Goal: Book appointment/travel/reservation

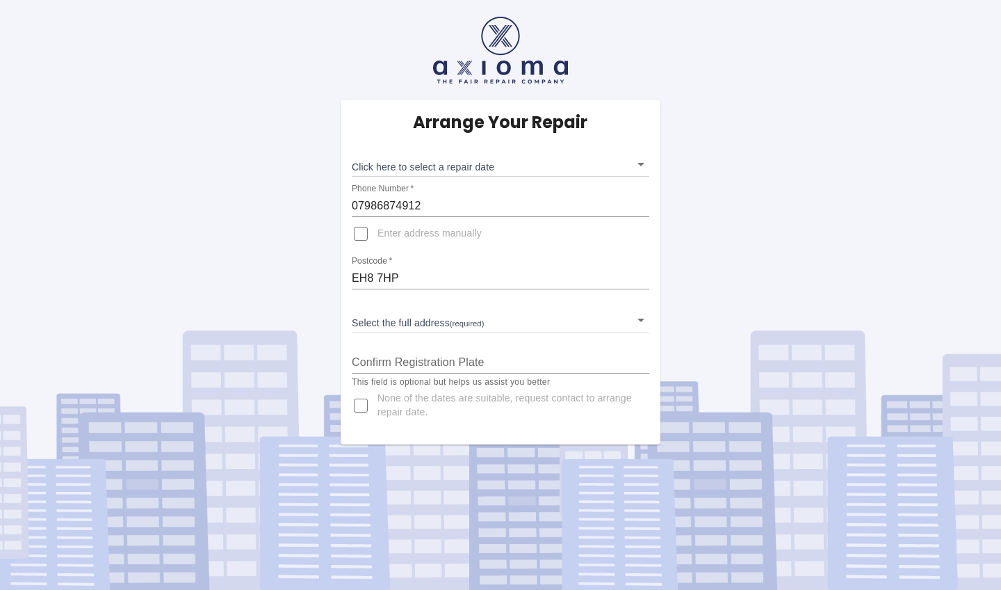
click at [473, 170] on body "Arrange Your Repair Click here to select a repair date ​ Phone Number   * 07986…" at bounding box center [500, 295] width 1001 height 590
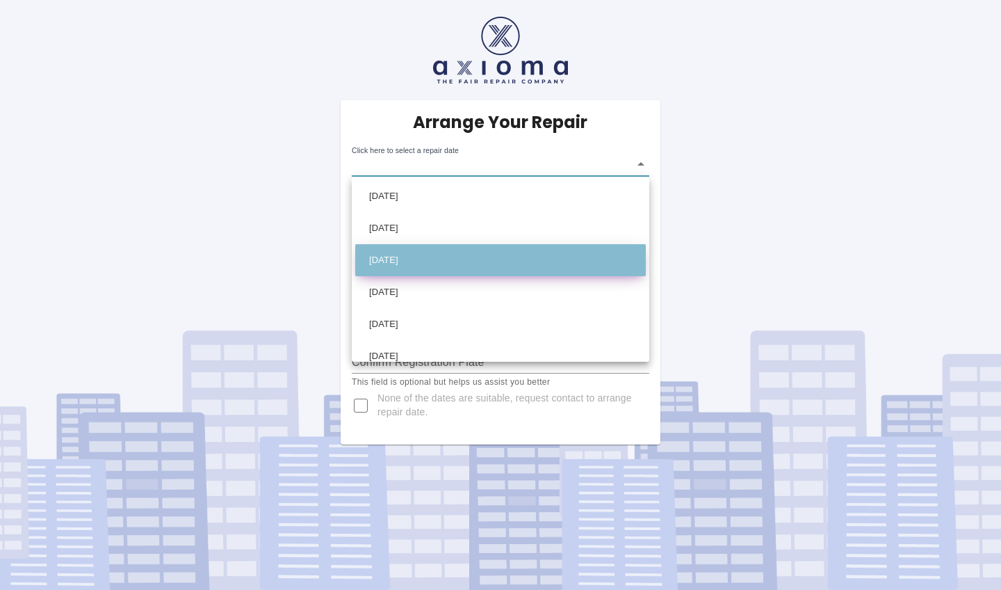
click at [451, 252] on li "[DATE]" at bounding box center [500, 260] width 291 height 32
type input "[DATE]T00:00:00.000Z"
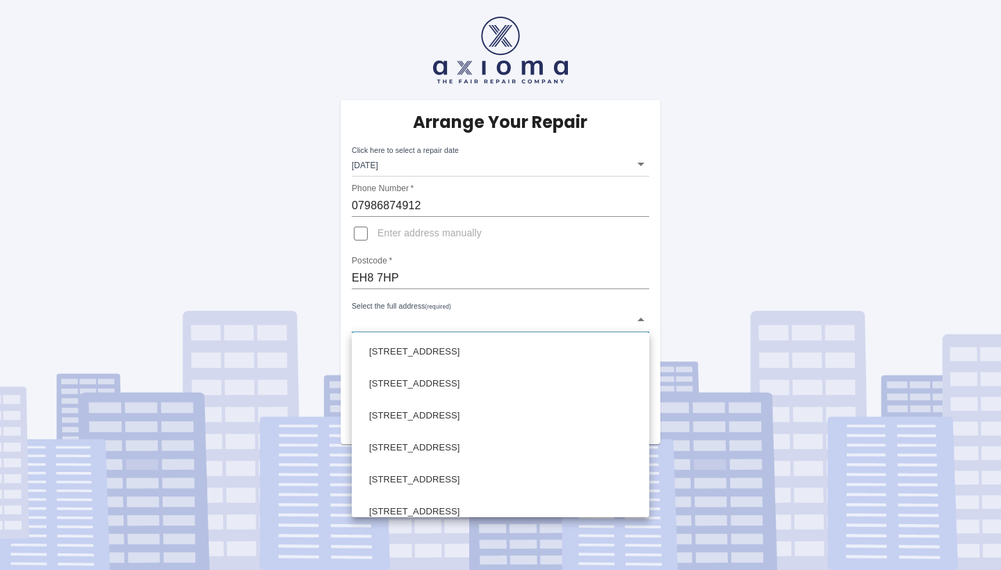
click at [394, 320] on body "Arrange Your Repair Click here to select a repair date [DATE] [DATE]T00:00:00.0…" at bounding box center [500, 285] width 1001 height 570
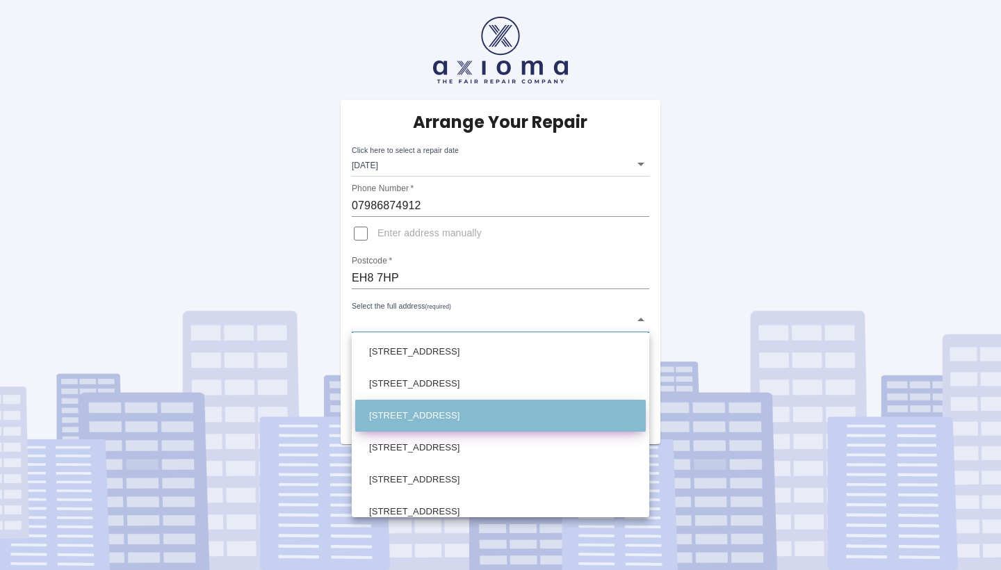
click at [404, 400] on li "[STREET_ADDRESS]" at bounding box center [500, 416] width 291 height 32
type input "[STREET_ADDRESS]"
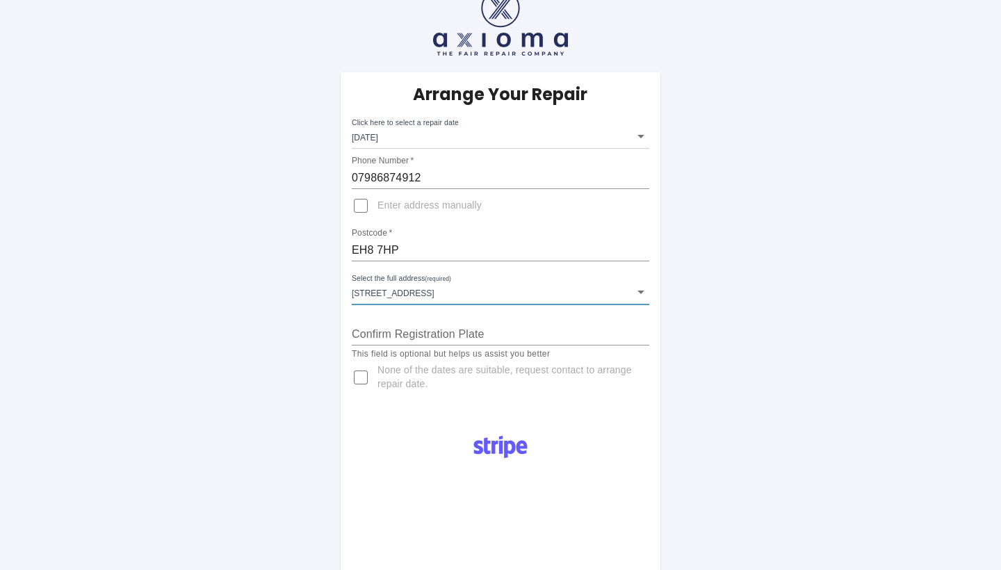
scroll to position [63, 0]
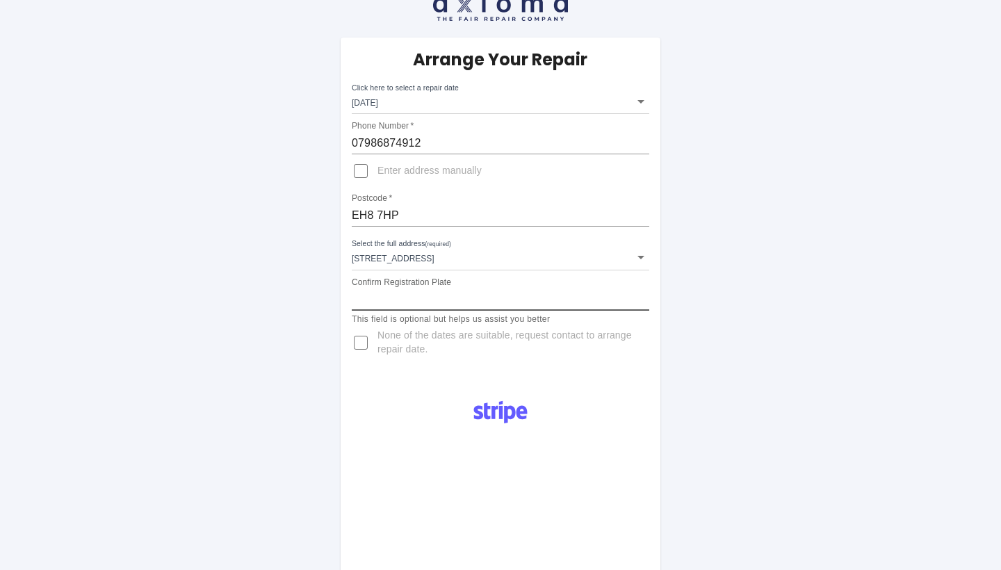
click at [422, 297] on input "Confirm Registration Plate" at bounding box center [501, 300] width 298 height 22
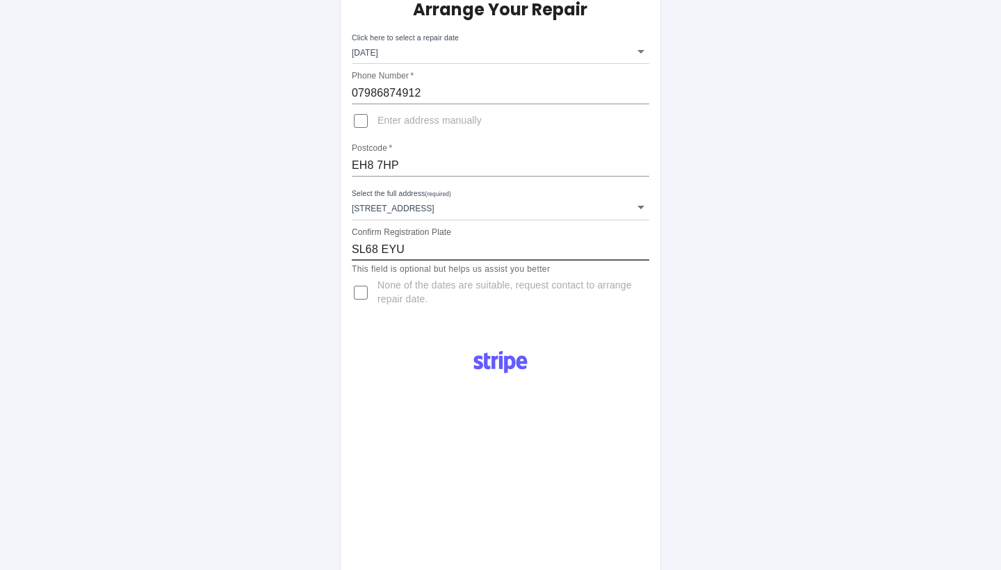
scroll to position [119, 0]
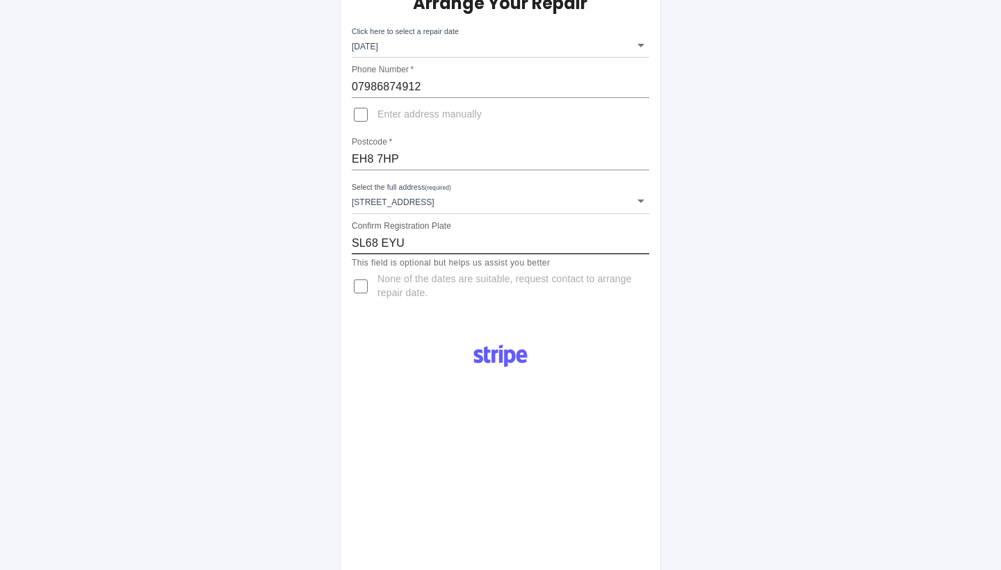
click at [383, 243] on input "SL68 EYU" at bounding box center [501, 243] width 298 height 22
type input "SL68EYU"
click at [389, 305] on div "Arrange Your Repair Click here to select a repair date [DATE] [DATE]T00:00:00.0…" at bounding box center [501, 153] width 320 height 344
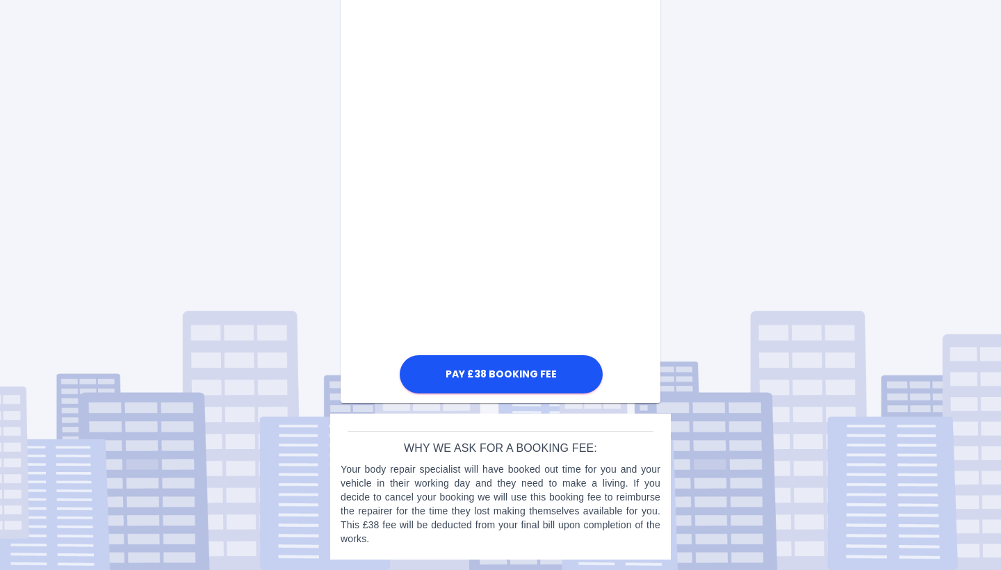
scroll to position [807, 0]
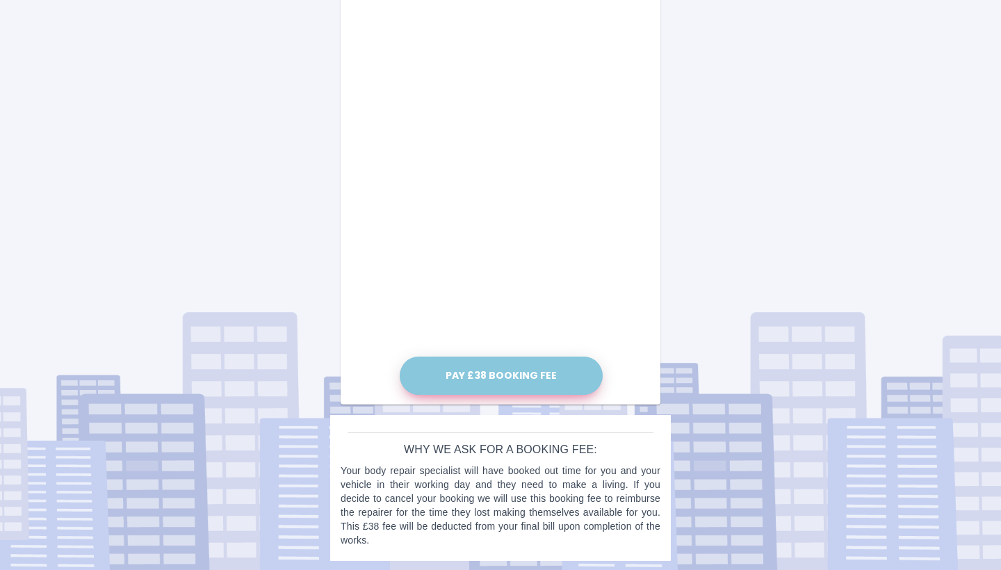
click at [536, 379] on button "Pay £38 Booking Fee" at bounding box center [501, 376] width 203 height 38
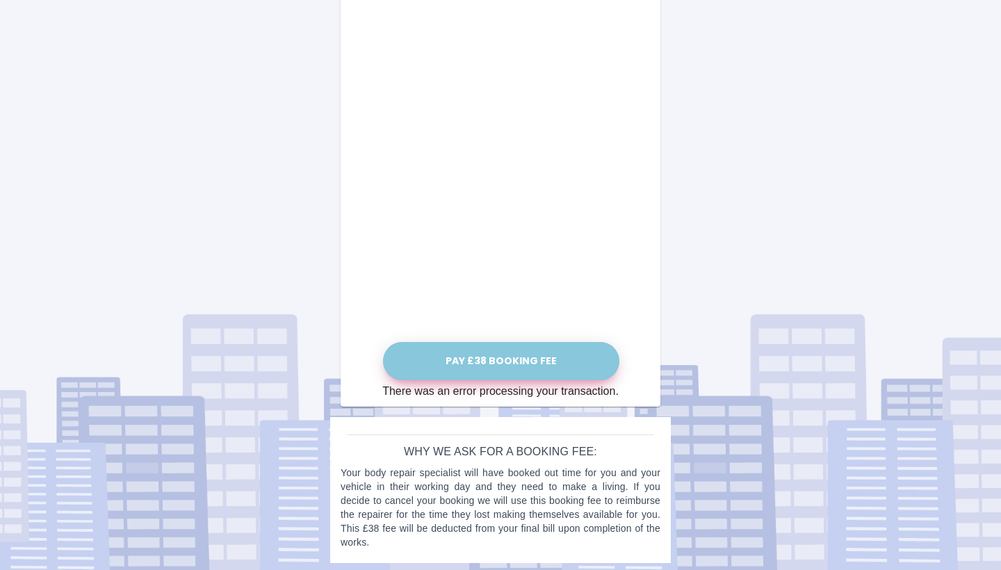
click at [560, 362] on button "Pay £38 Booking Fee" at bounding box center [501, 361] width 236 height 38
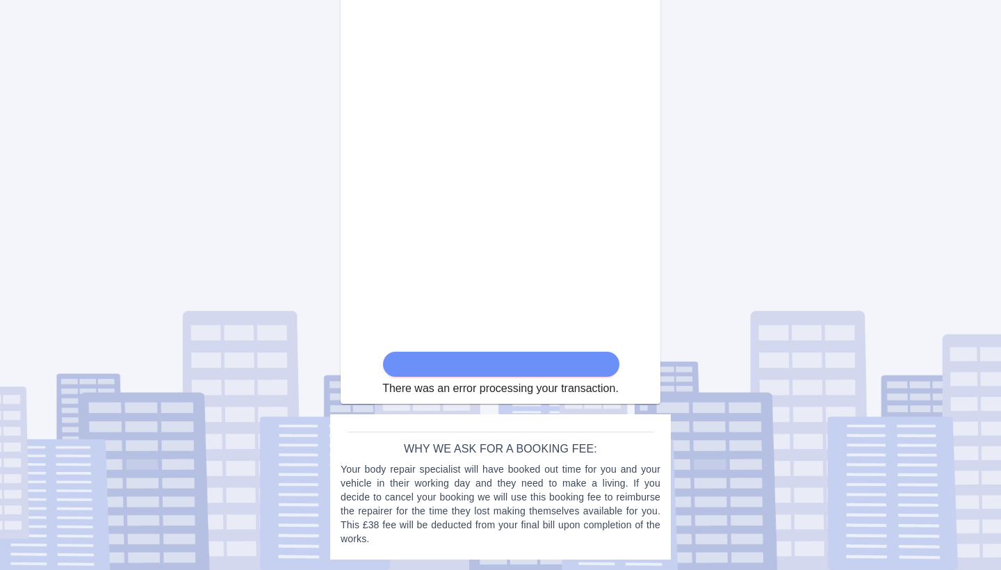
scroll to position [784, 0]
click at [509, 365] on form "There was an error processing your transaction." at bounding box center [500, 55] width 236 height 686
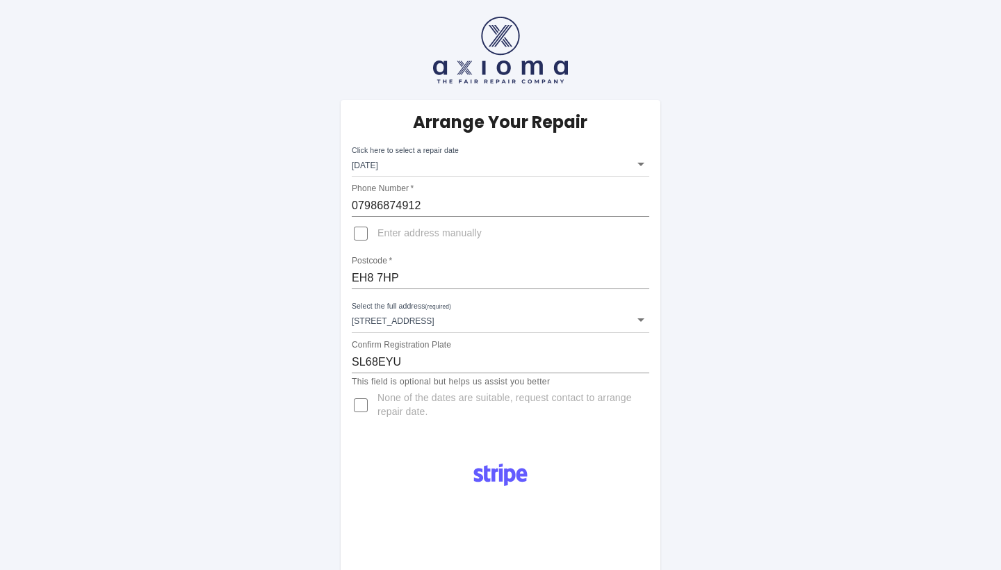
scroll to position [0, 0]
